Goal: Information Seeking & Learning: Learn about a topic

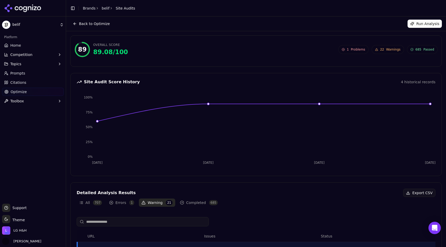
scroll to position [243, 0]
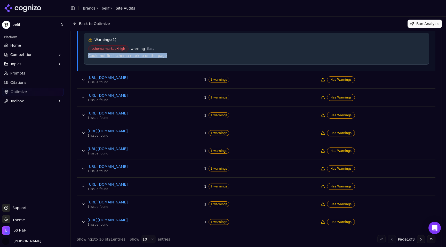
click at [29, 91] on link "Optimize" at bounding box center [33, 92] width 62 height 8
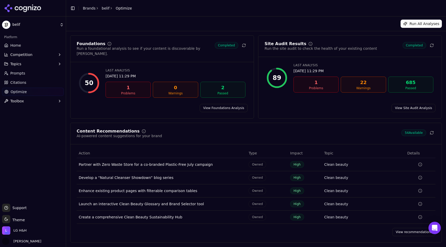
click at [130, 85] on div "1" at bounding box center [128, 87] width 40 height 7
click at [223, 104] on link "View Foundations Analysis" at bounding box center [224, 108] width 48 height 8
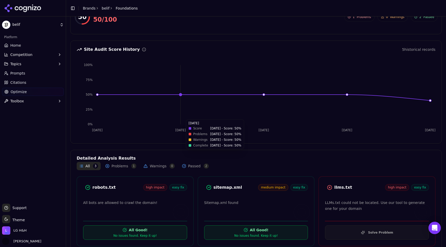
scroll to position [42, 0]
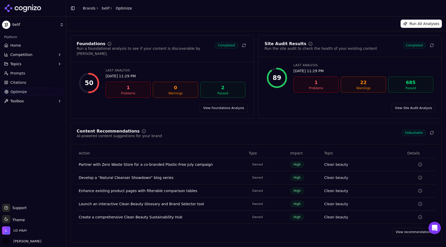
click at [415, 104] on link "View Site Audit Analysis" at bounding box center [413, 108] width 44 height 8
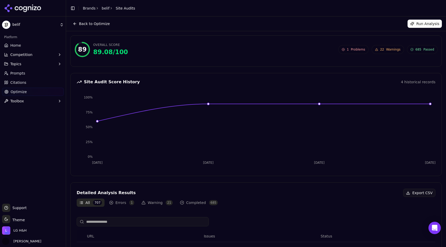
click at [126, 201] on button "Errors 1" at bounding box center [122, 203] width 30 height 8
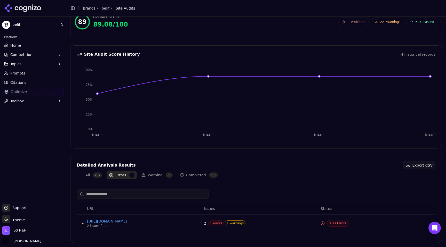
click at [225, 219] on td "2 1 errors 1 warnings" at bounding box center [260, 224] width 117 height 18
click at [222, 222] on span "1 errors" at bounding box center [216, 223] width 16 height 6
click at [88, 227] on div "2 issues found" at bounding box center [125, 226] width 77 height 4
click at [84, 222] on button "Data table" at bounding box center [83, 223] width 8 height 8
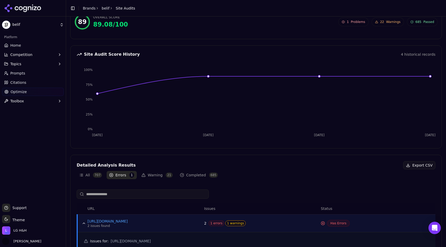
scroll to position [116, 0]
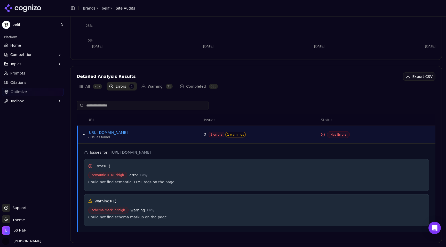
drag, startPoint x: 168, startPoint y: 153, endPoint x: 109, endPoint y: 153, distance: 58.5
click at [110, 154] on h5 "Issues for : [URL][DOMAIN_NAME]" at bounding box center [256, 152] width 345 height 5
copy span "[URL][DOMAIN_NAME]"
click at [152, 84] on button "Warning 21" at bounding box center [157, 86] width 36 height 8
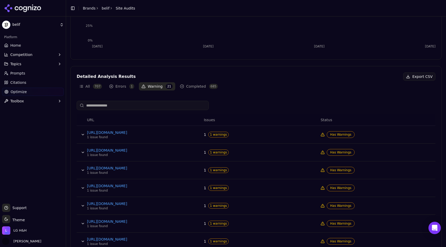
click at [196, 84] on button "Completed 685" at bounding box center [198, 86] width 43 height 8
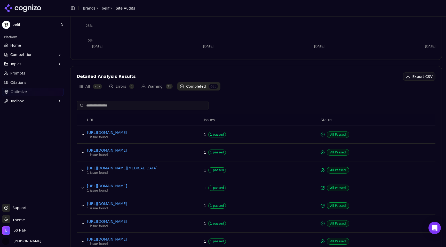
click at [167, 85] on span "21" at bounding box center [169, 86] width 7 height 5
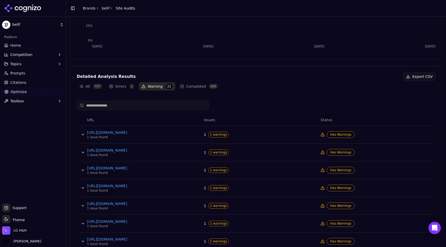
click at [83, 134] on button "Data table" at bounding box center [83, 134] width 8 height 8
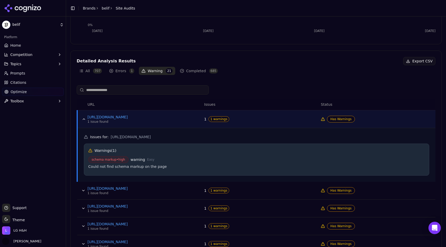
scroll to position [163, 0]
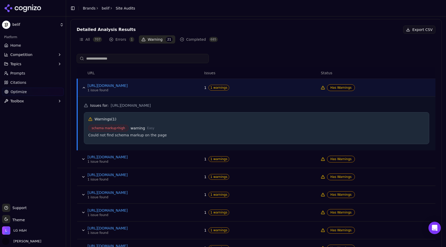
click at [83, 161] on button "Data table" at bounding box center [83, 159] width 8 height 8
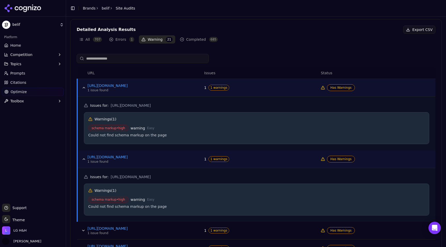
click at [83, 161] on button "Data table" at bounding box center [84, 159] width 8 height 8
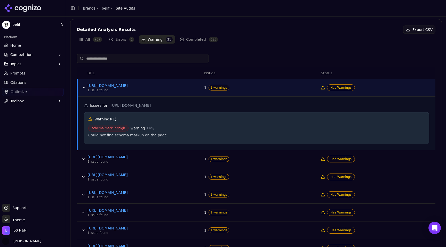
click at [84, 88] on button "Data table" at bounding box center [84, 88] width 8 height 8
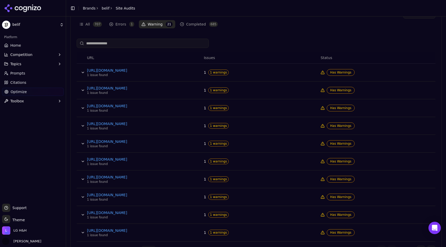
scroll to position [196, 0]
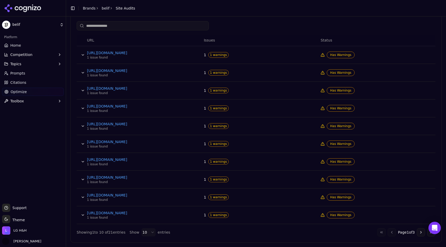
click at [82, 160] on button "Data table" at bounding box center [83, 162] width 8 height 8
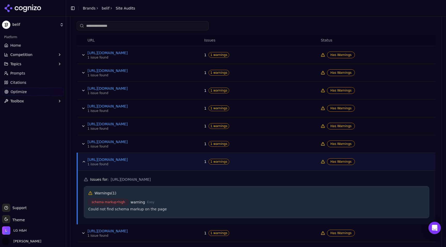
click at [82, 160] on button "Data table" at bounding box center [84, 162] width 8 height 8
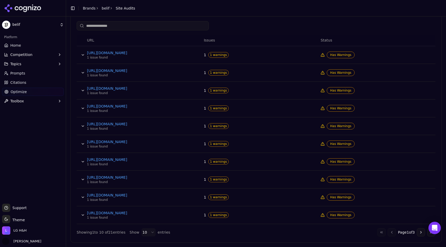
click at [82, 178] on button "Data table" at bounding box center [83, 179] width 8 height 8
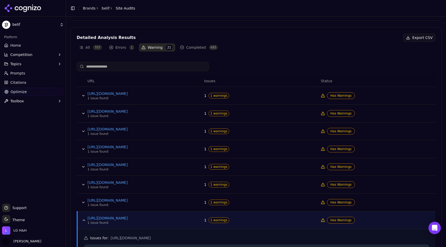
scroll to position [156, 0]
click at [80, 93] on button "Data table" at bounding box center [83, 95] width 8 height 8
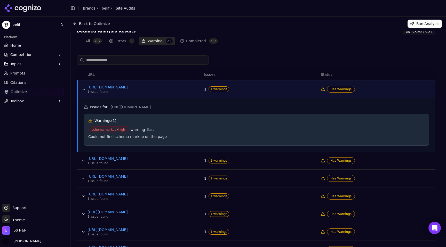
scroll to position [161, 0]
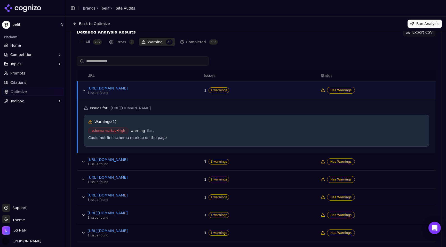
click at [120, 44] on button "Errors 1" at bounding box center [122, 42] width 30 height 8
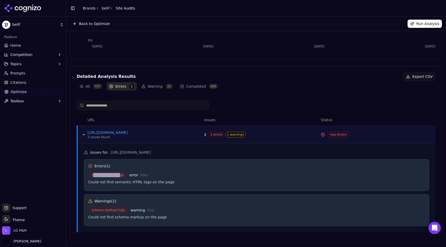
drag, startPoint x: 93, startPoint y: 174, endPoint x: 120, endPoint y: 175, distance: 27.6
click at [120, 175] on span "semantic HTML • high" at bounding box center [107, 175] width 39 height 7
drag, startPoint x: 171, startPoint y: 182, endPoint x: 131, endPoint y: 182, distance: 40.0
click at [130, 182] on div "Could not find semantic HTML tags on the page" at bounding box center [256, 181] width 336 height 5
drag, startPoint x: 170, startPoint y: 154, endPoint x: 110, endPoint y: 152, distance: 59.4
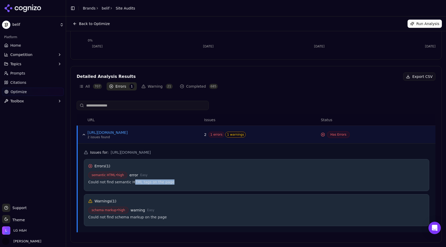
click at [110, 152] on h5 "Issues for : [URL][DOMAIN_NAME]" at bounding box center [256, 152] width 345 height 5
copy span "[URL][DOMAIN_NAME]"
drag, startPoint x: 162, startPoint y: 218, endPoint x: 87, endPoint y: 216, distance: 75.9
click at [87, 216] on div "Warnings ( 1 ) schema markup • high warning Easy Could not find schema markup o…" at bounding box center [256, 210] width 345 height 32
click at [158, 86] on button "Warning 21" at bounding box center [157, 86] width 36 height 8
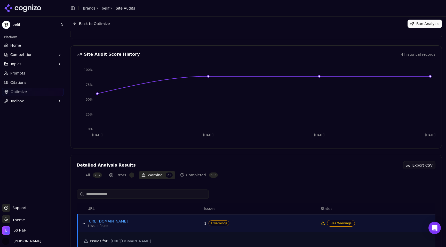
scroll to position [0, 0]
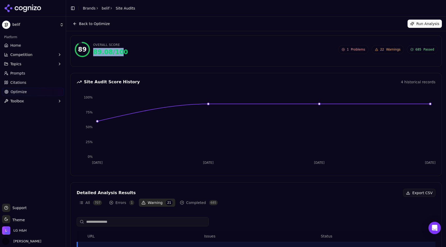
drag, startPoint x: 119, startPoint y: 55, endPoint x: 94, endPoint y: 55, distance: 25.0
click at [94, 55] on div "89.08 / 100" at bounding box center [110, 52] width 35 height 8
click at [111, 55] on div "89.08 / 100" at bounding box center [110, 52] width 35 height 8
